Goal: Navigation & Orientation: Find specific page/section

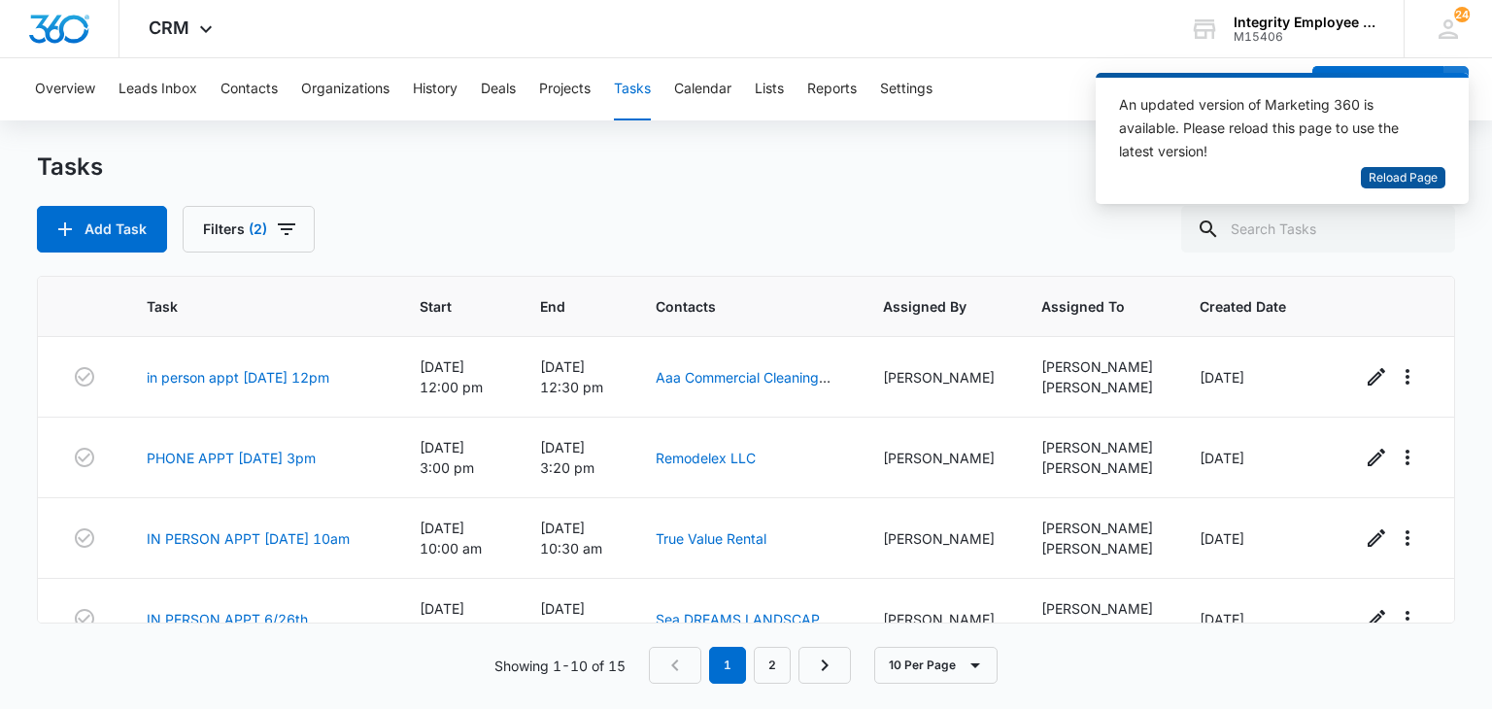
click at [1380, 181] on span "Reload Page" at bounding box center [1402, 178] width 69 height 18
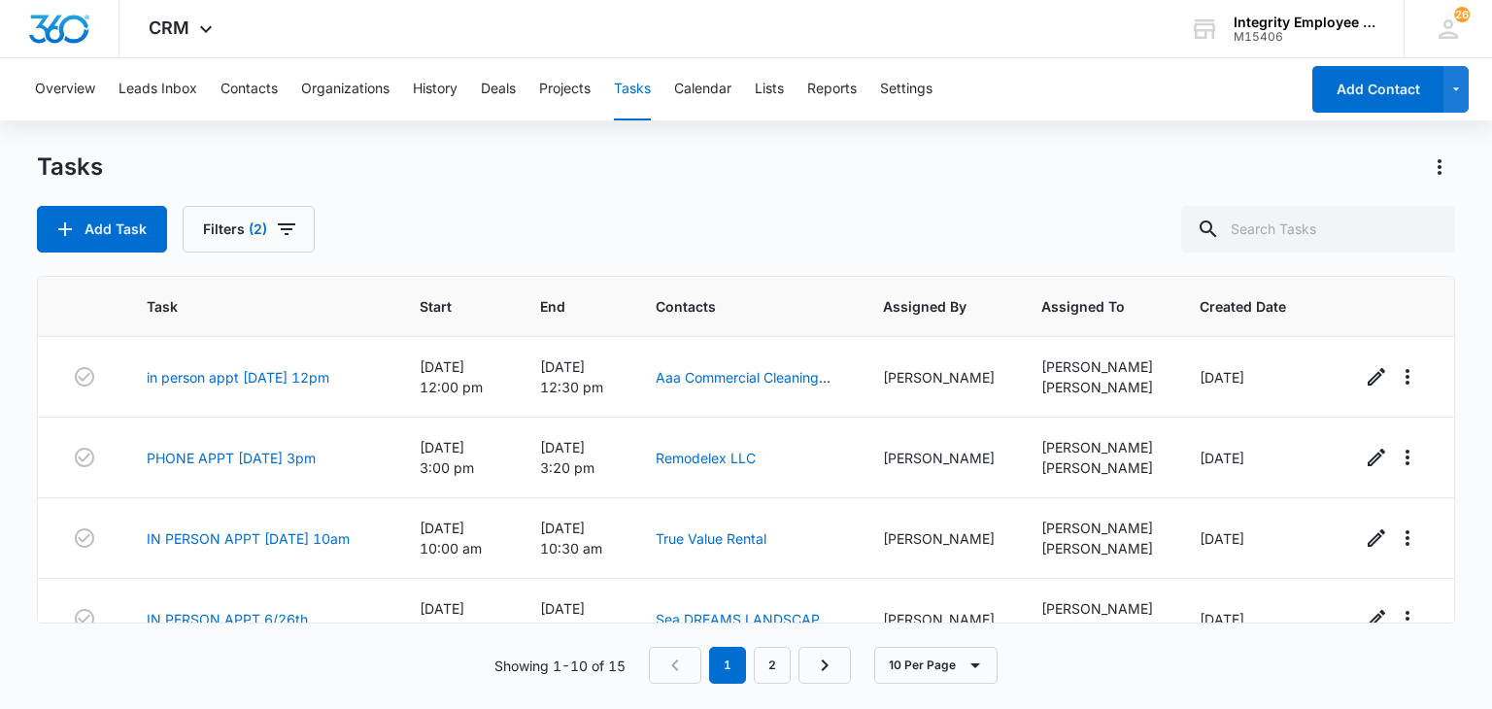
click at [1320, 168] on div "Tasks" at bounding box center [745, 166] width 1417 height 31
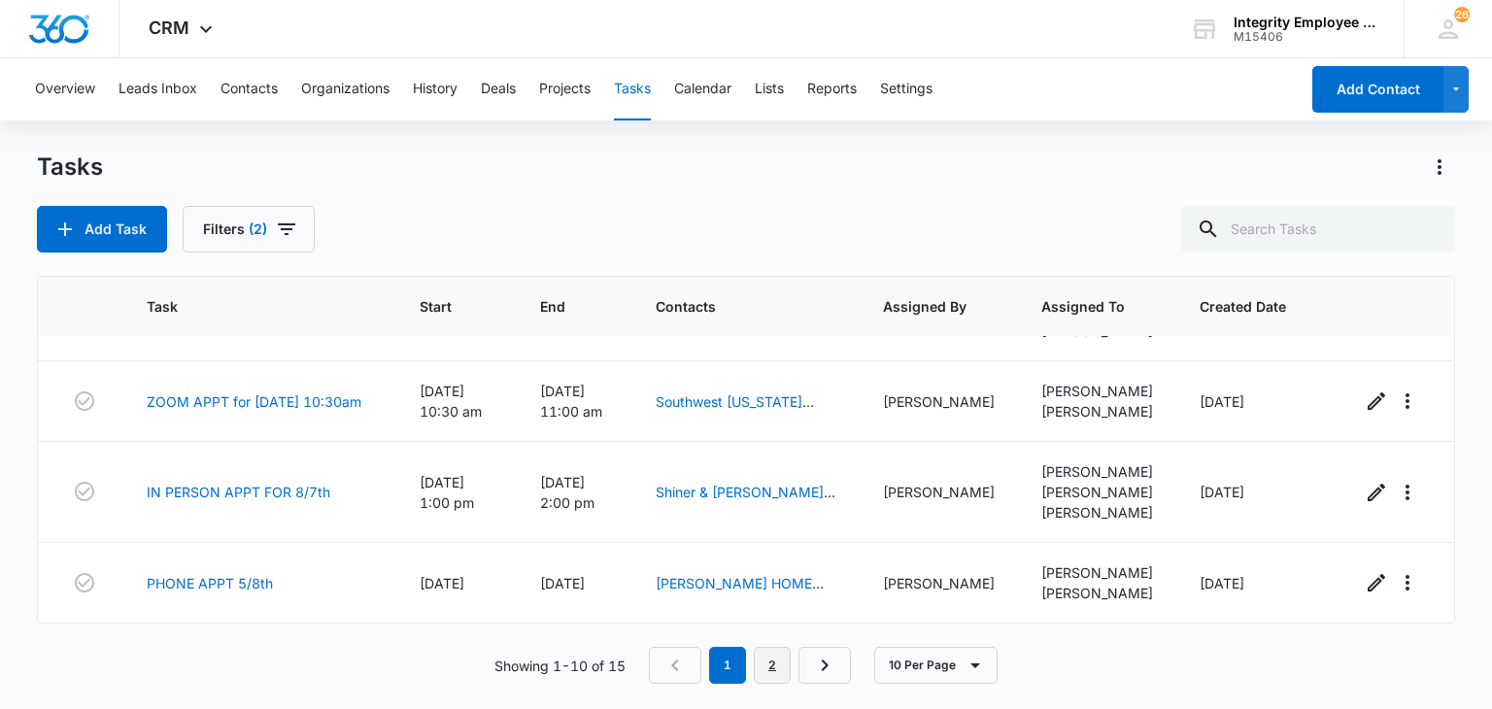
click at [758, 666] on link "2" at bounding box center [772, 665] width 37 height 37
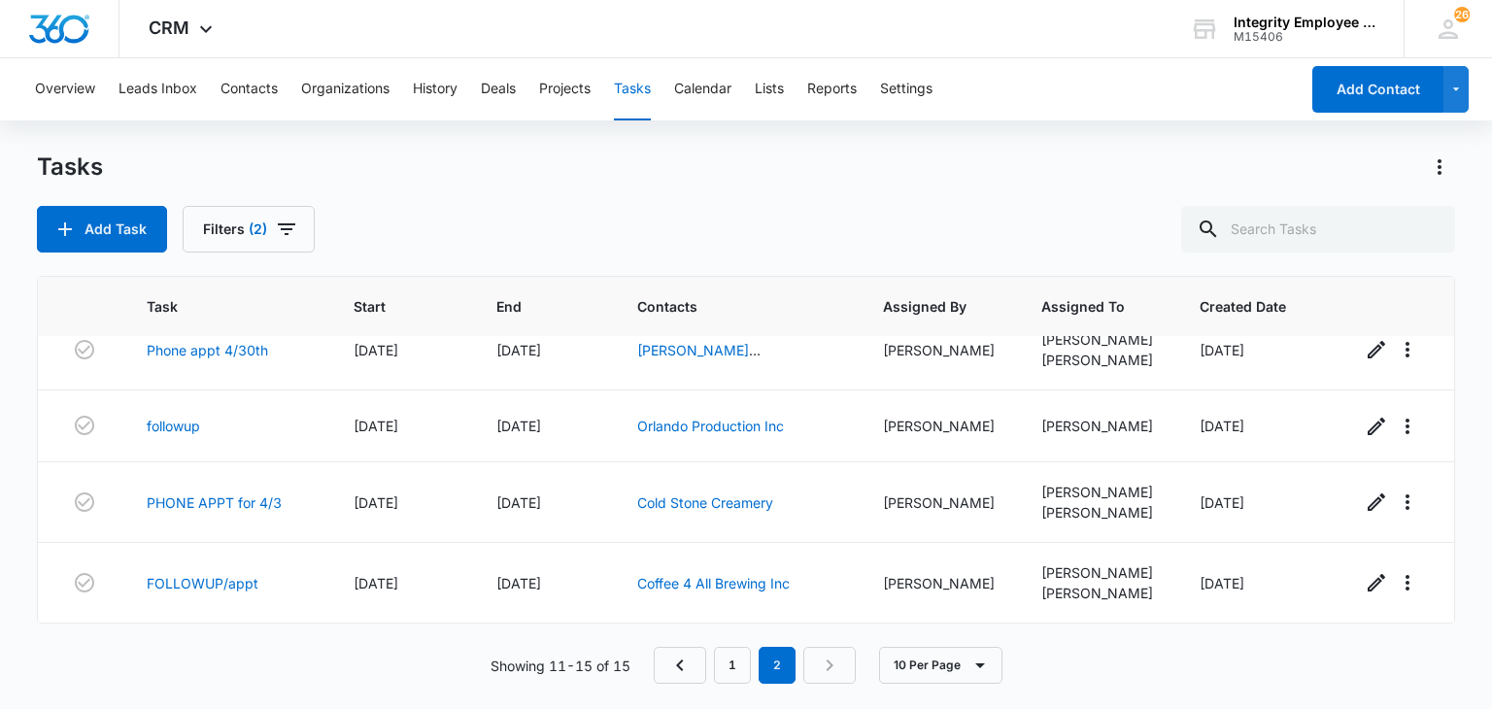
scroll to position [128, 0]
click at [735, 664] on link "1" at bounding box center [732, 665] width 37 height 37
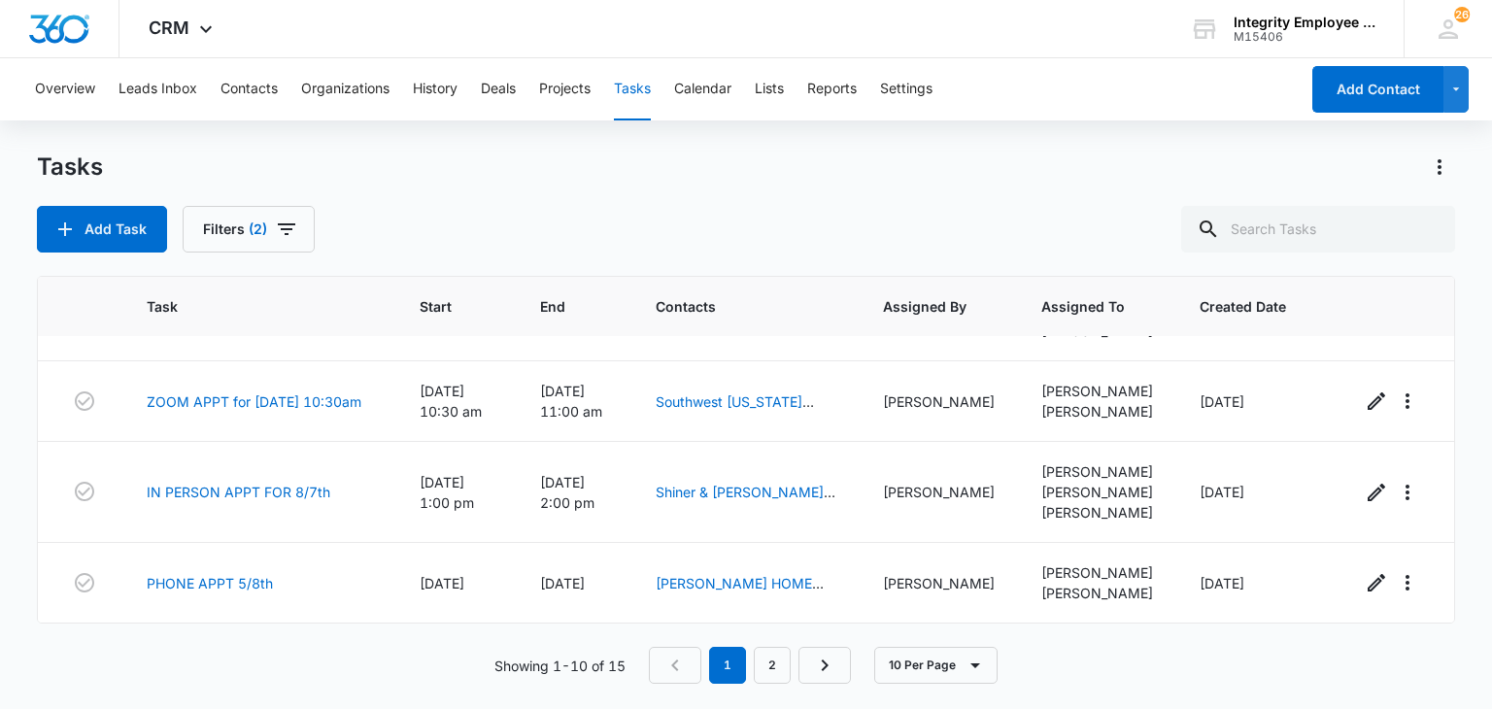
scroll to position [558, 0]
click at [769, 671] on link "2" at bounding box center [772, 665] width 37 height 37
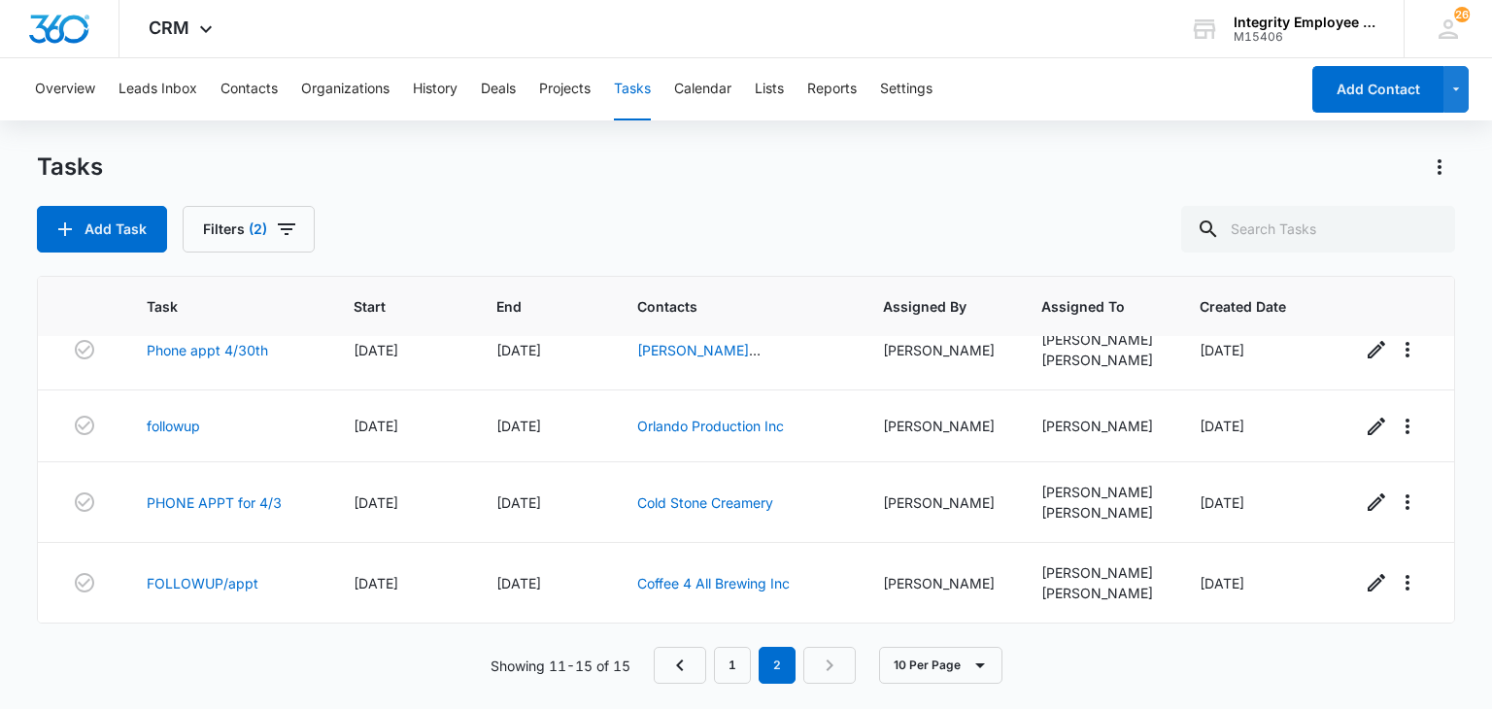
scroll to position [0, 0]
